Goal: Task Accomplishment & Management: Use online tool/utility

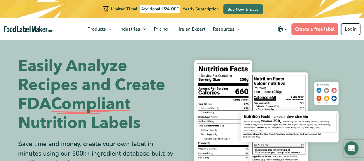
drag, startPoint x: 0, startPoint y: 0, endPoint x: 353, endPoint y: 26, distance: 354.2
click at [353, 26] on link "Login" at bounding box center [350, 29] width 19 height 12
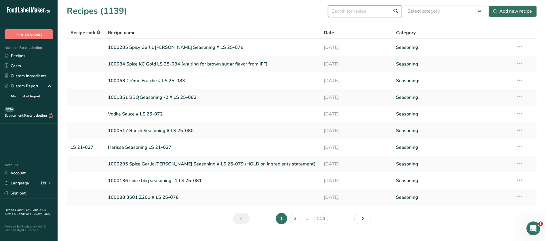
click at [362, 12] on input "text" at bounding box center [365, 11] width 74 height 12
type input "apple pie"
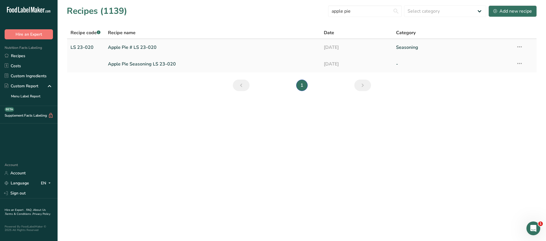
click at [138, 47] on link "Apple Pie # LS 23-020" at bounding box center [212, 47] width 209 height 12
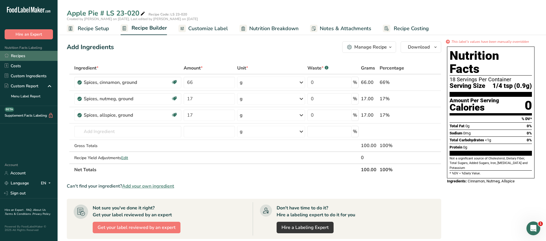
click at [23, 53] on link "Recipes" at bounding box center [29, 56] width 58 height 10
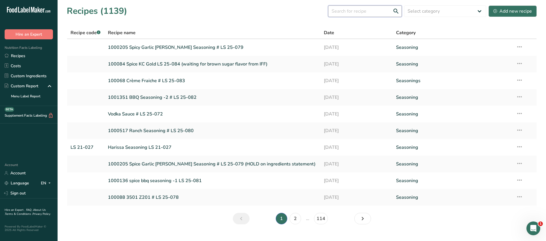
click at [363, 12] on input "text" at bounding box center [365, 11] width 74 height 12
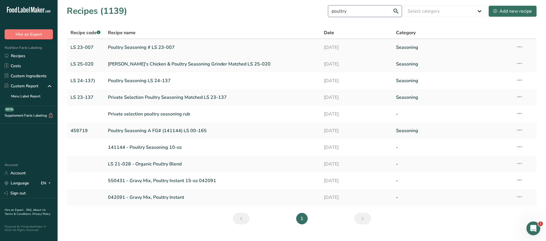
type input "poultry"
click at [349, 49] on link "[DATE]" at bounding box center [356, 47] width 65 height 12
